Goal: Information Seeking & Learning: Learn about a topic

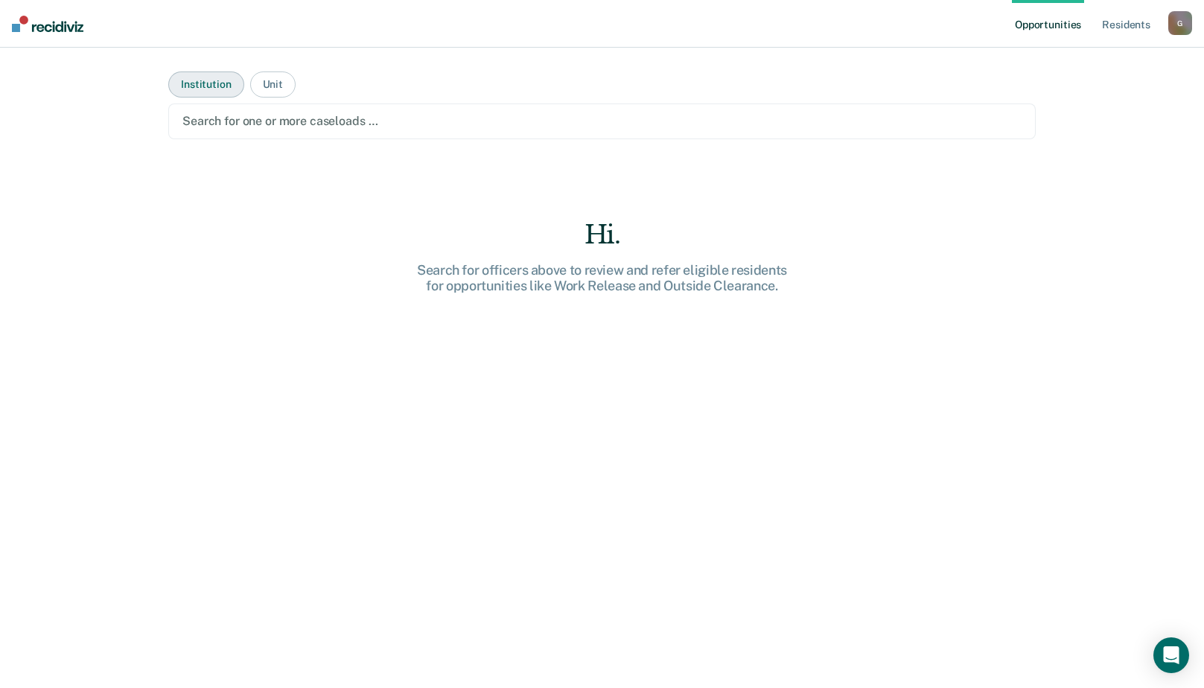
click at [205, 84] on button "Institution" at bounding box center [205, 85] width 75 height 26
click at [211, 83] on button "Institution" at bounding box center [205, 85] width 75 height 26
click at [273, 77] on button "Unit" at bounding box center [272, 85] width 45 height 26
click at [211, 83] on button "Institution" at bounding box center [205, 85] width 75 height 26
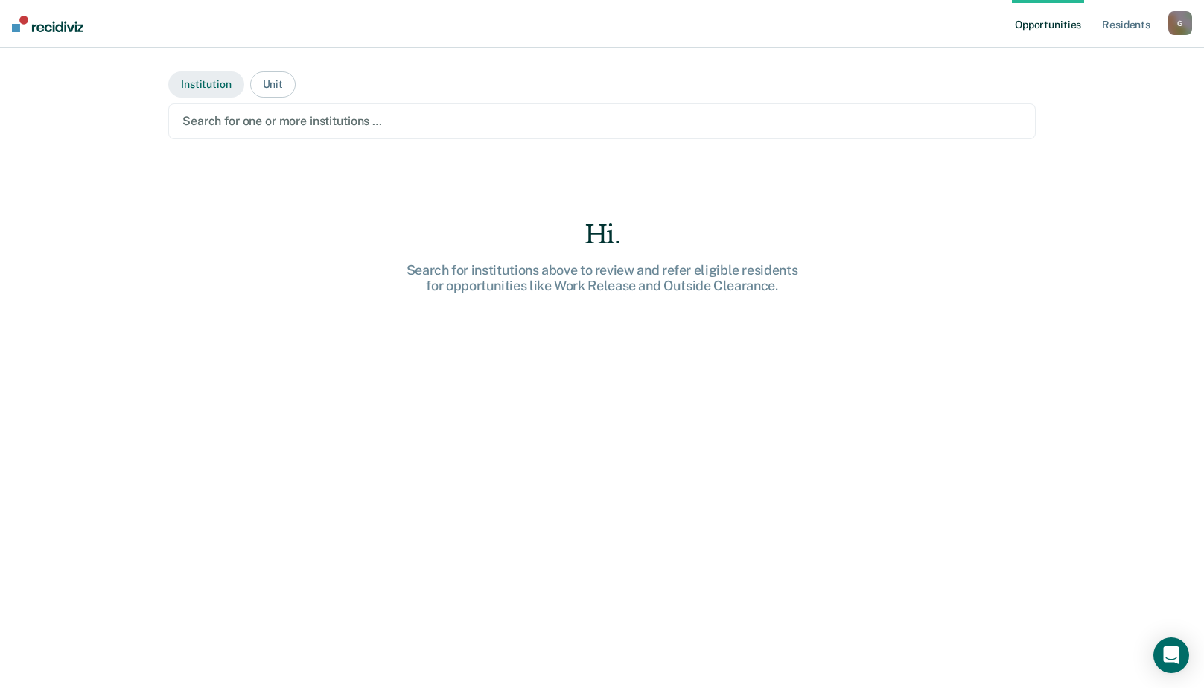
drag, startPoint x: 209, startPoint y: 83, endPoint x: 202, endPoint y: 88, distance: 8.7
click at [202, 88] on button "Institution" at bounding box center [205, 85] width 75 height 26
click at [201, 88] on button "Institution" at bounding box center [205, 85] width 75 height 26
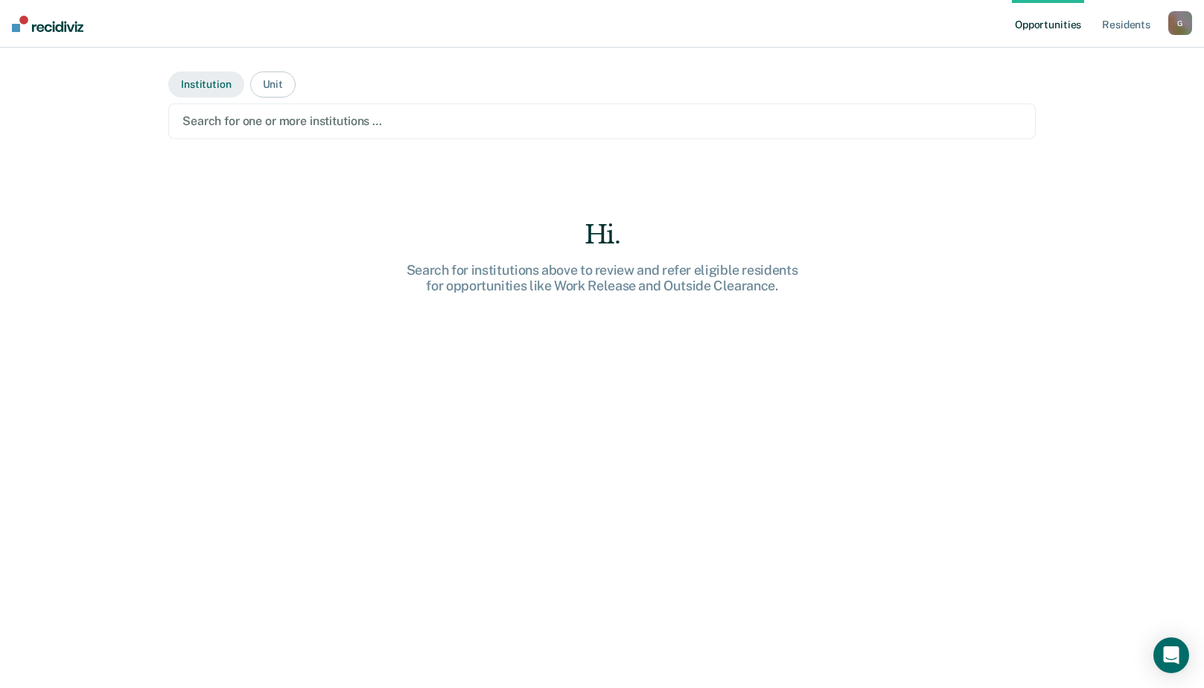
click at [201, 88] on button "Institution" at bounding box center [205, 85] width 75 height 26
click at [1126, 25] on link "Resident s" at bounding box center [1126, 24] width 54 height 48
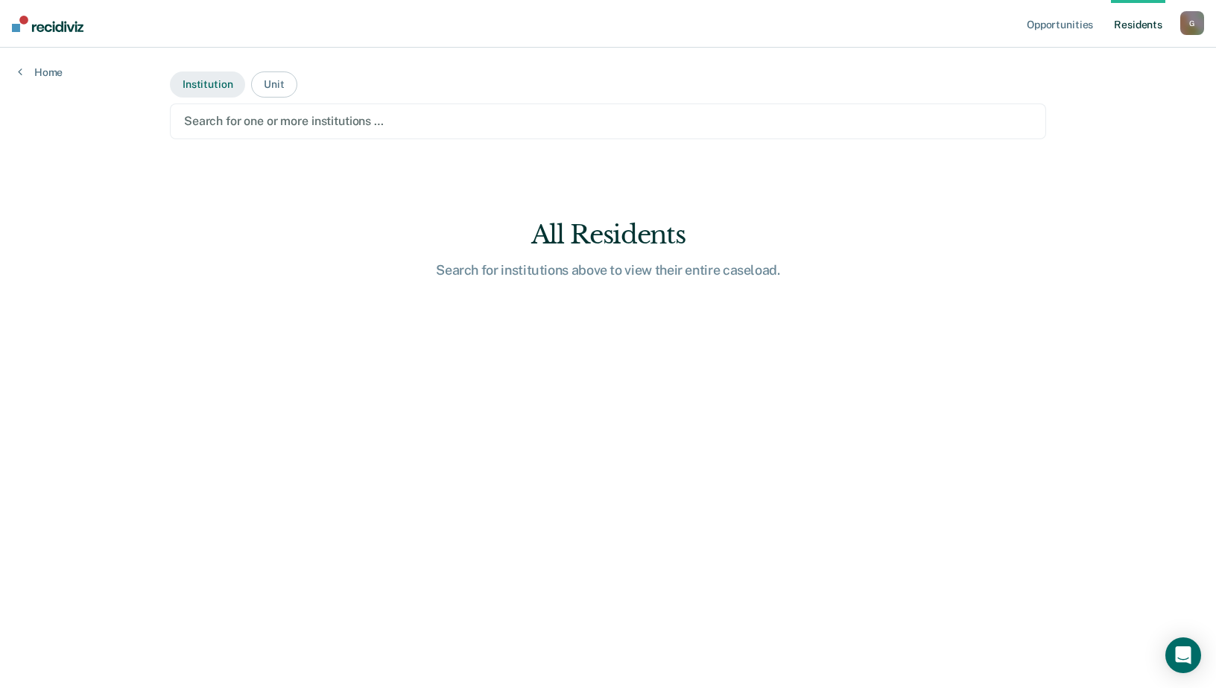
click at [217, 88] on button "Institution" at bounding box center [207, 85] width 75 height 26
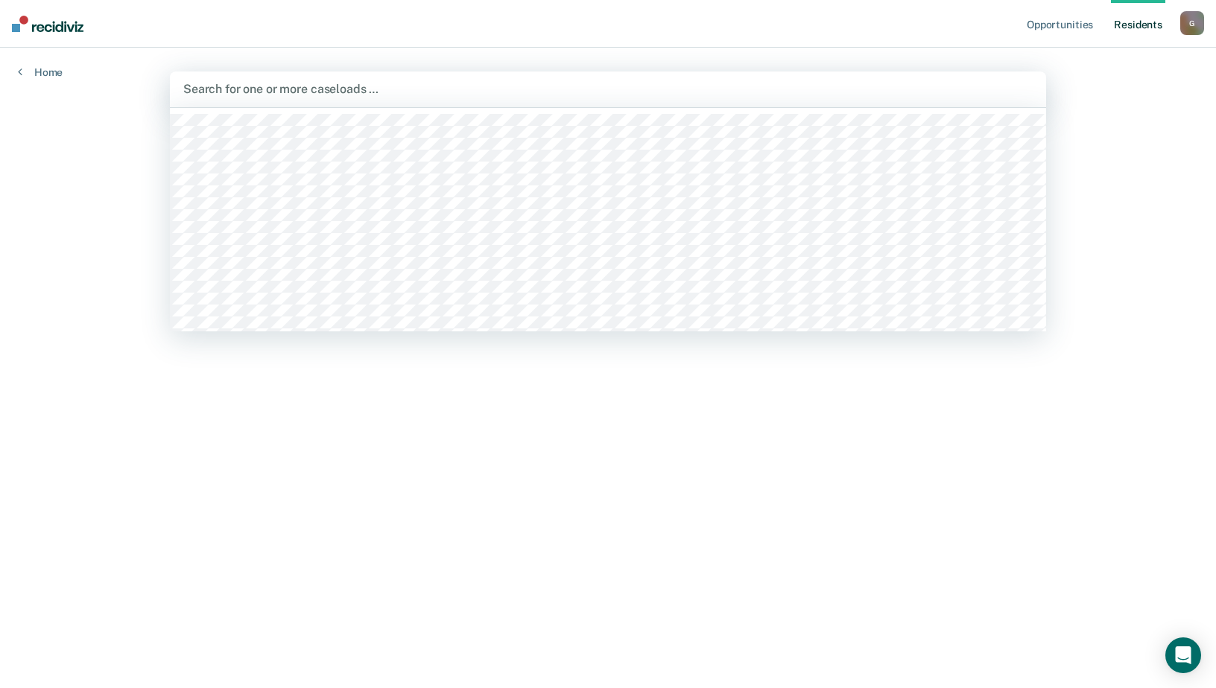
click at [255, 98] on div at bounding box center [607, 88] width 849 height 17
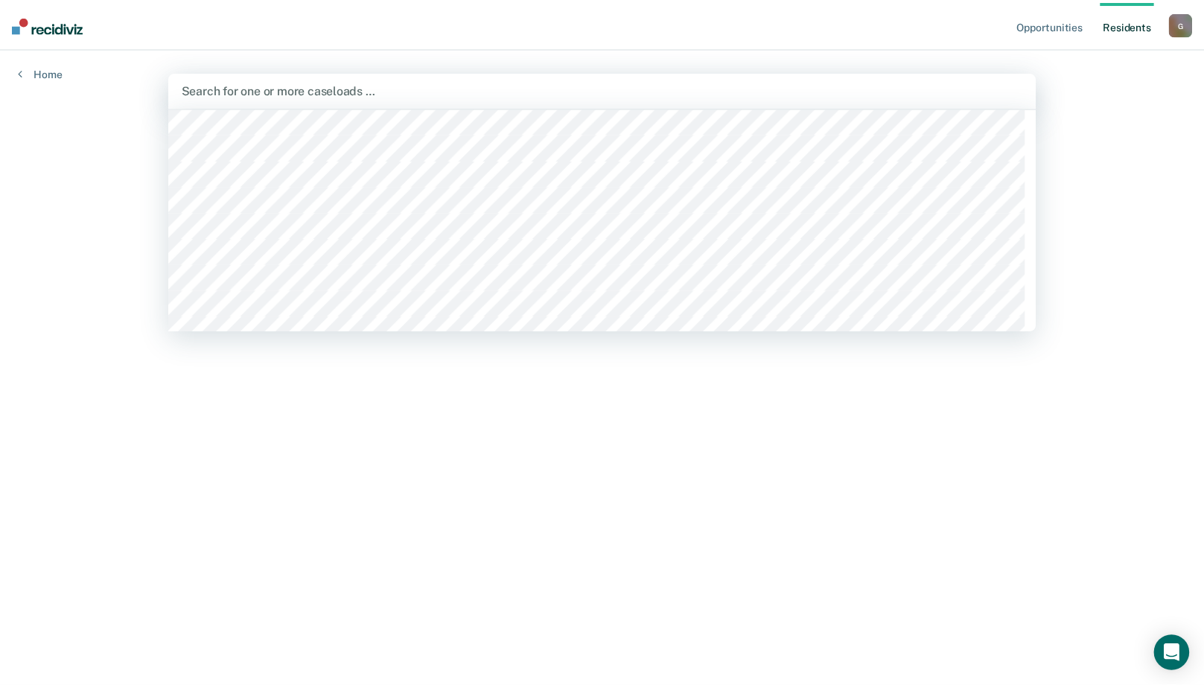
scroll to position [447, 0]
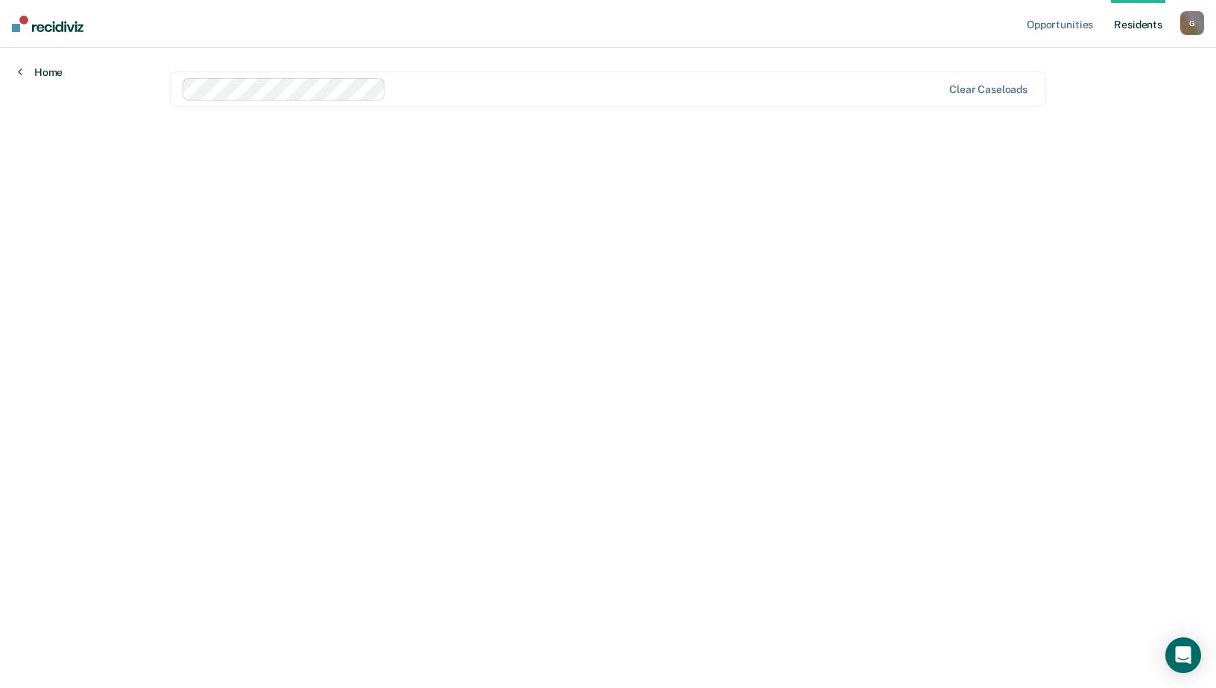
click at [42, 76] on link "Home" at bounding box center [40, 72] width 45 height 13
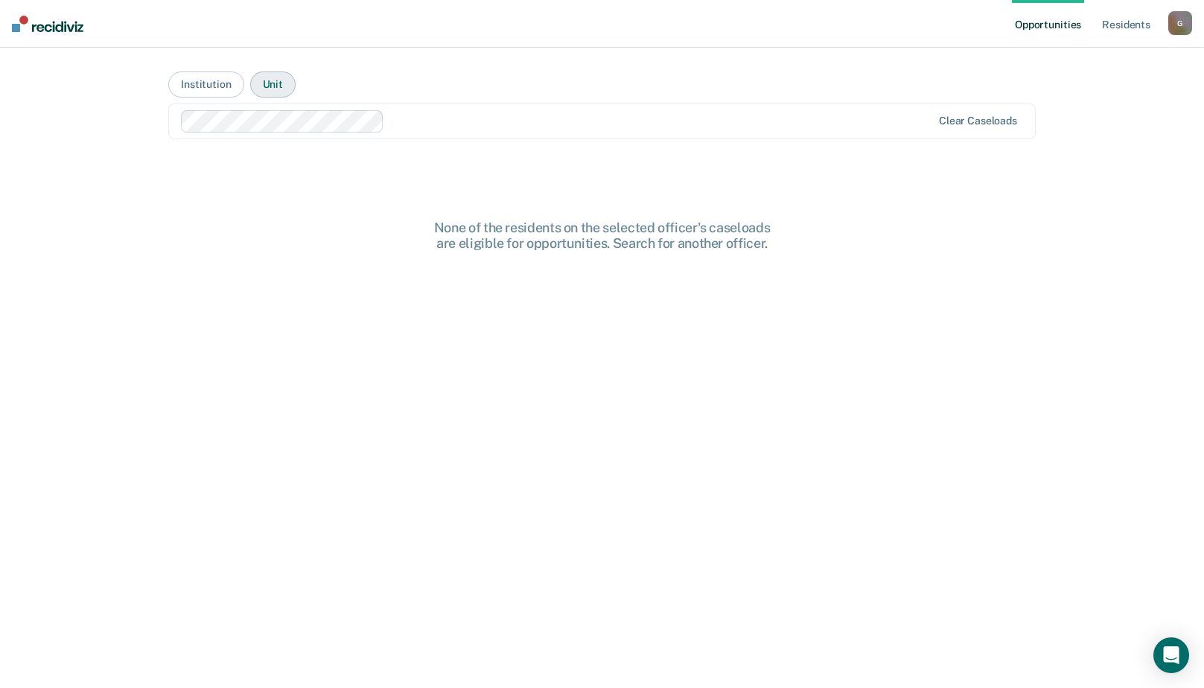
click at [268, 86] on button "Unit" at bounding box center [272, 85] width 45 height 26
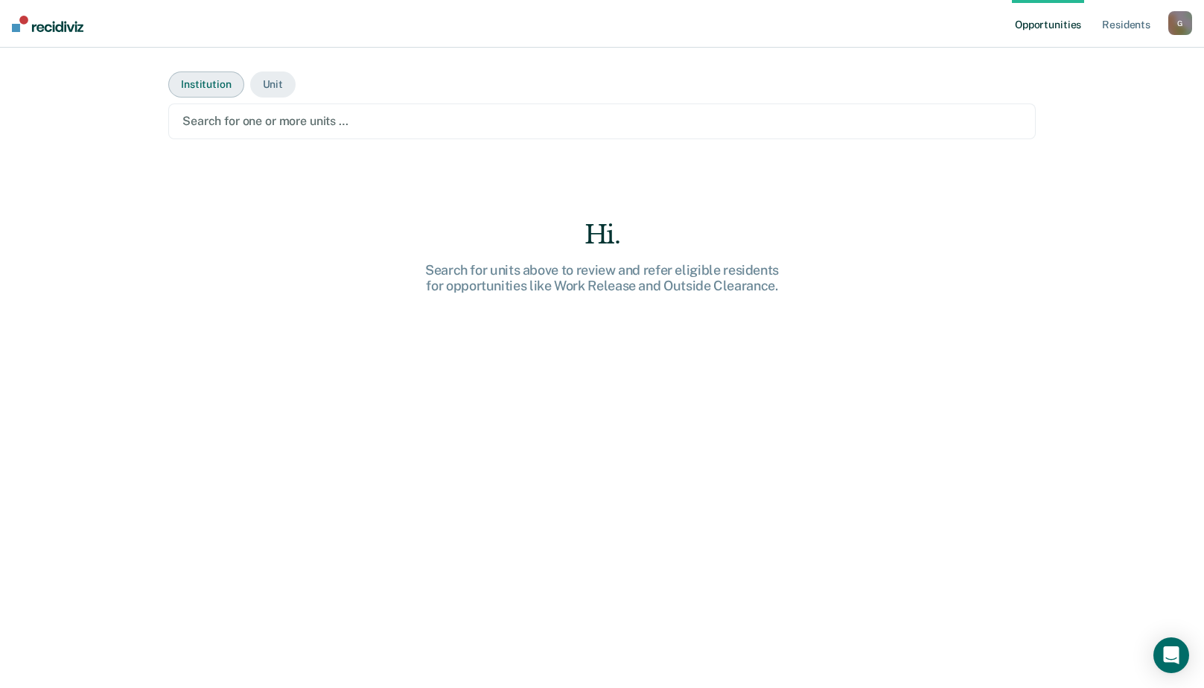
click at [200, 90] on button "Institution" at bounding box center [205, 85] width 75 height 26
click at [1119, 25] on link "Resident s" at bounding box center [1126, 24] width 54 height 48
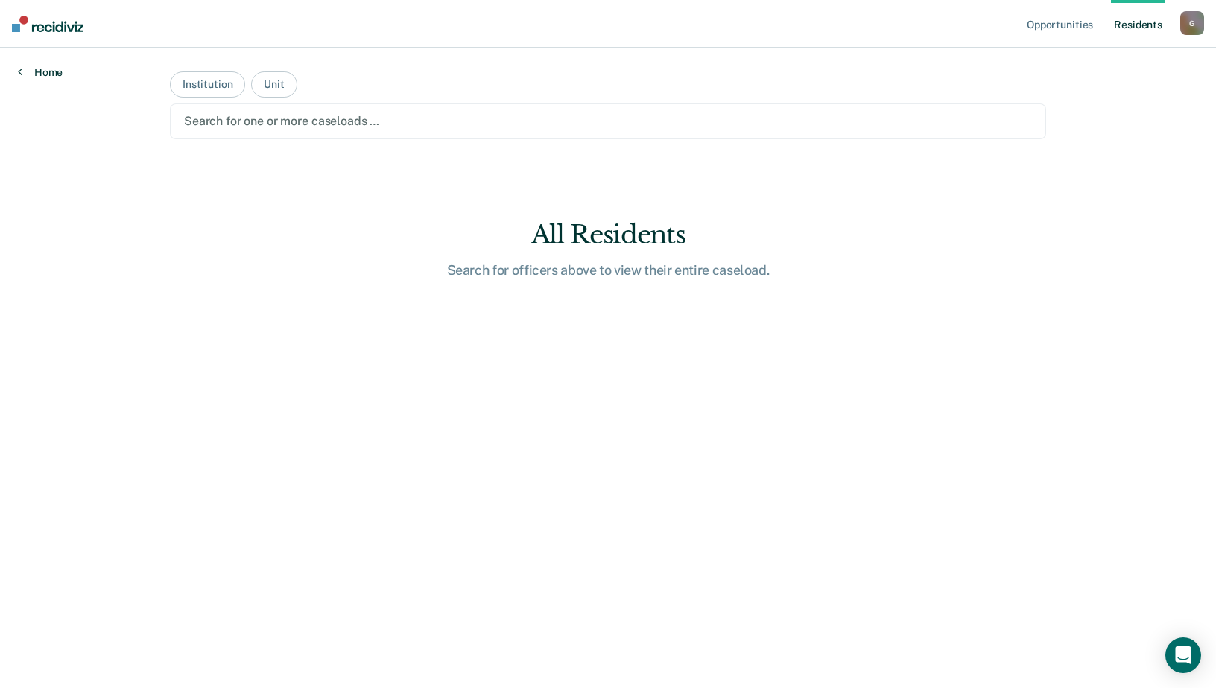
click at [40, 70] on link "Home" at bounding box center [40, 72] width 45 height 13
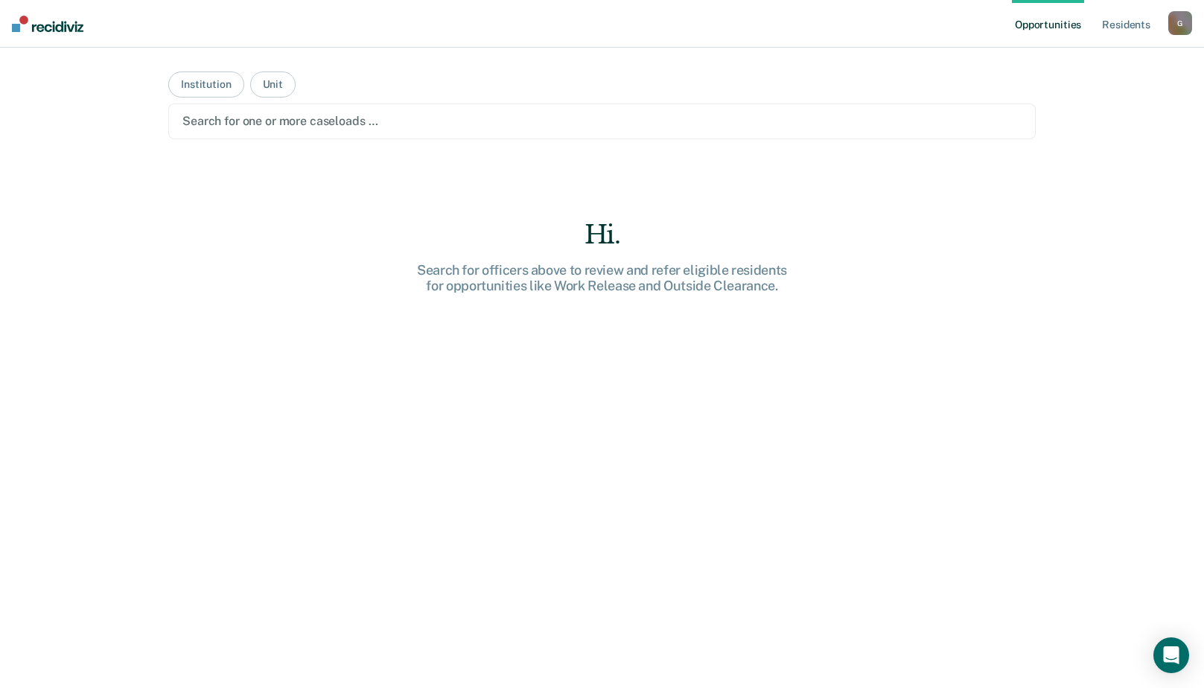
click at [1052, 23] on link "Opportunities" at bounding box center [1048, 24] width 72 height 48
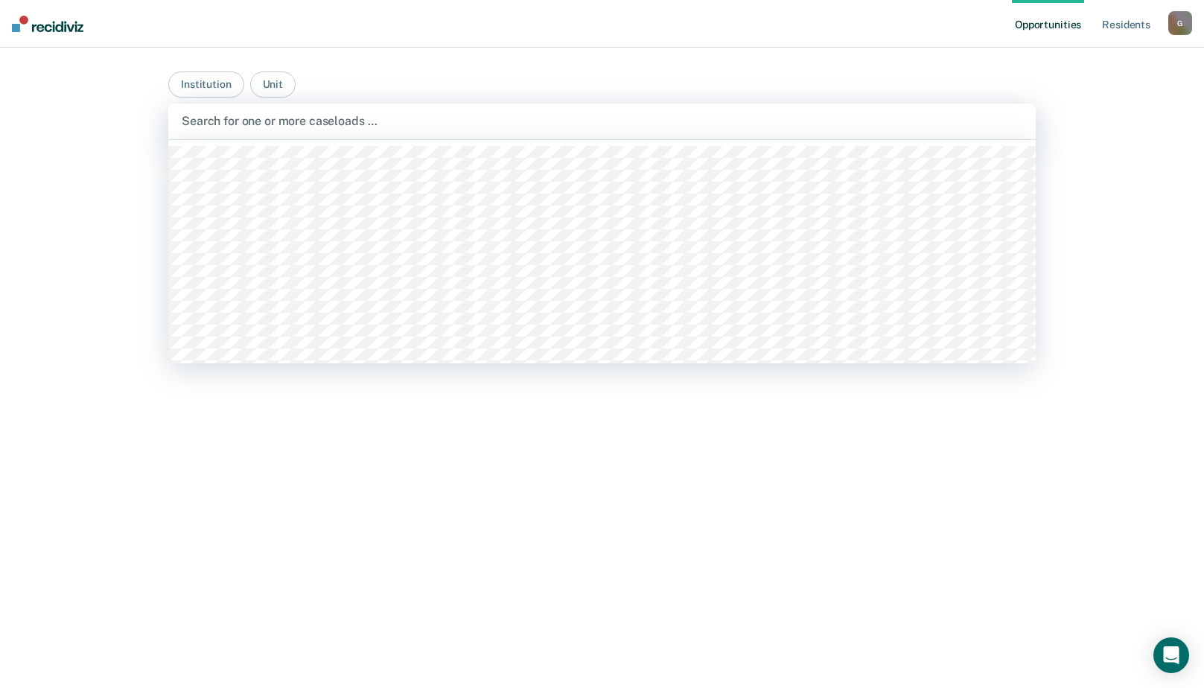
click at [311, 117] on div at bounding box center [602, 120] width 841 height 17
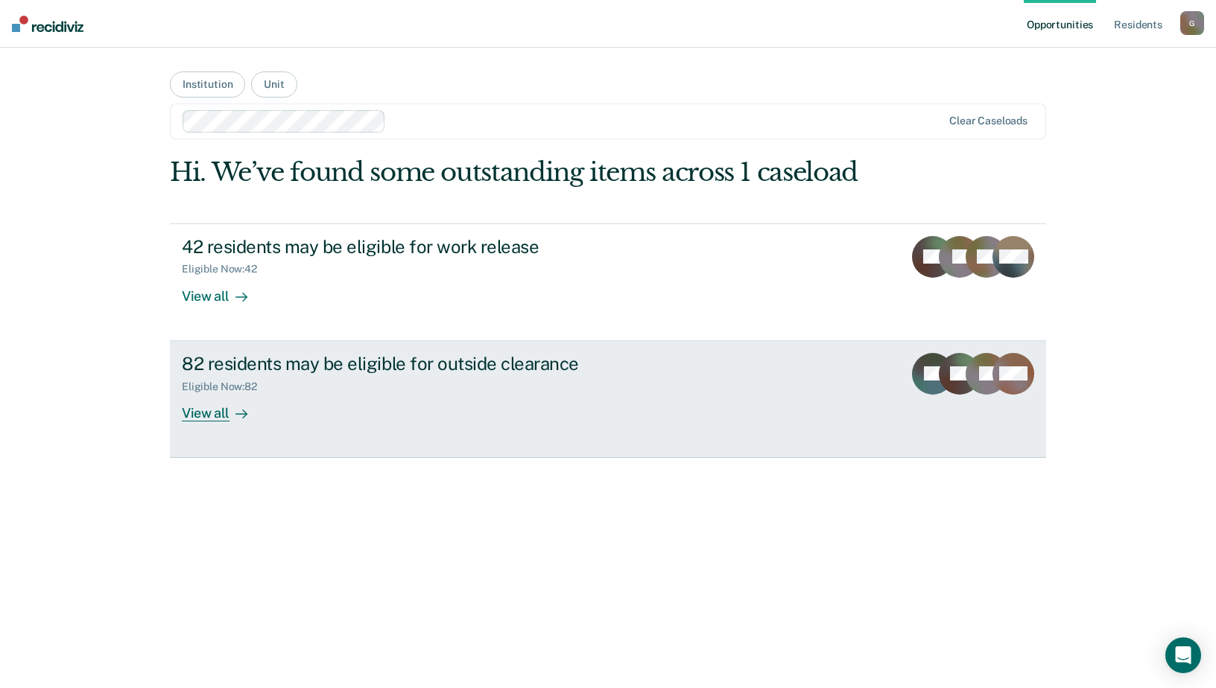
click at [197, 415] on div "View all" at bounding box center [223, 407] width 83 height 29
